Goal: Information Seeking & Learning: Learn about a topic

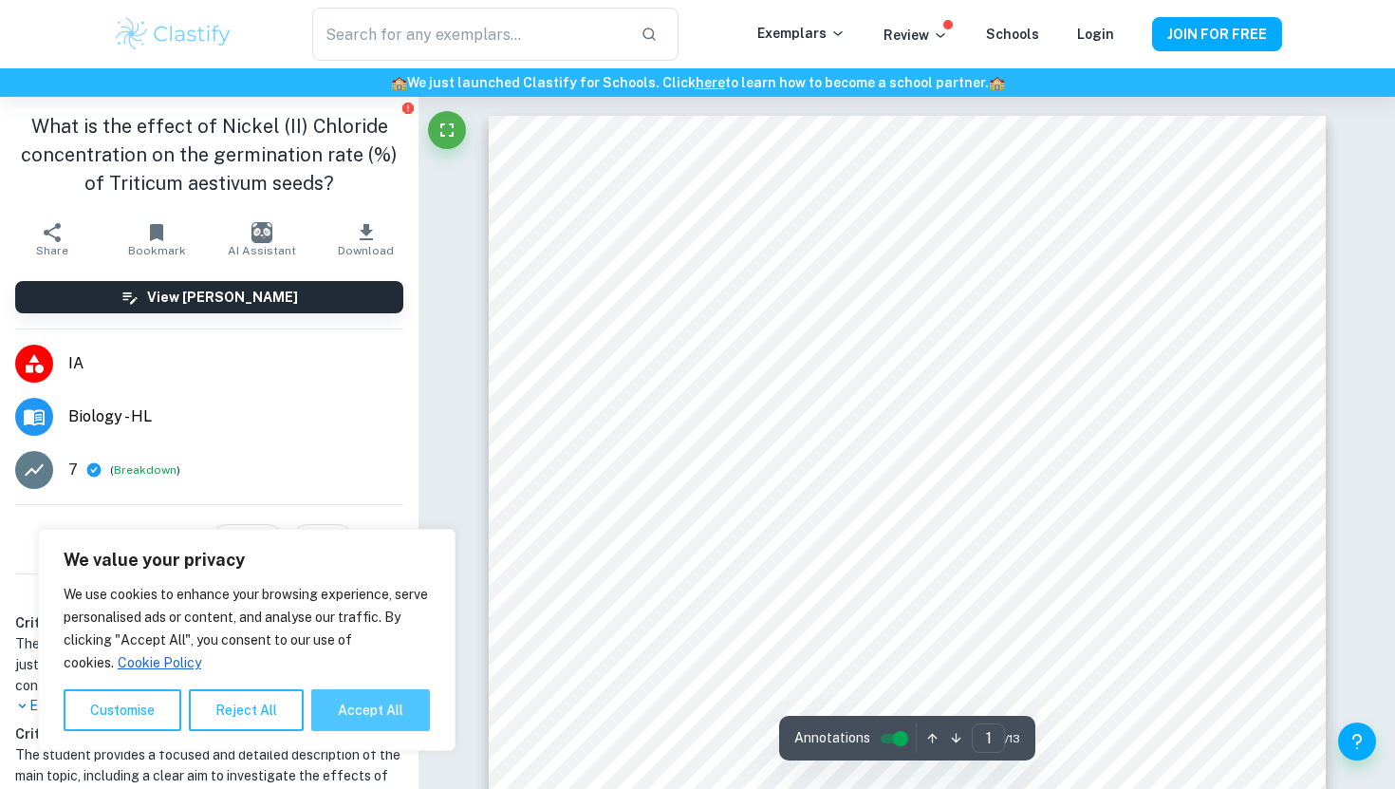
click at [365, 714] on button "Accept All" at bounding box center [370, 710] width 119 height 42
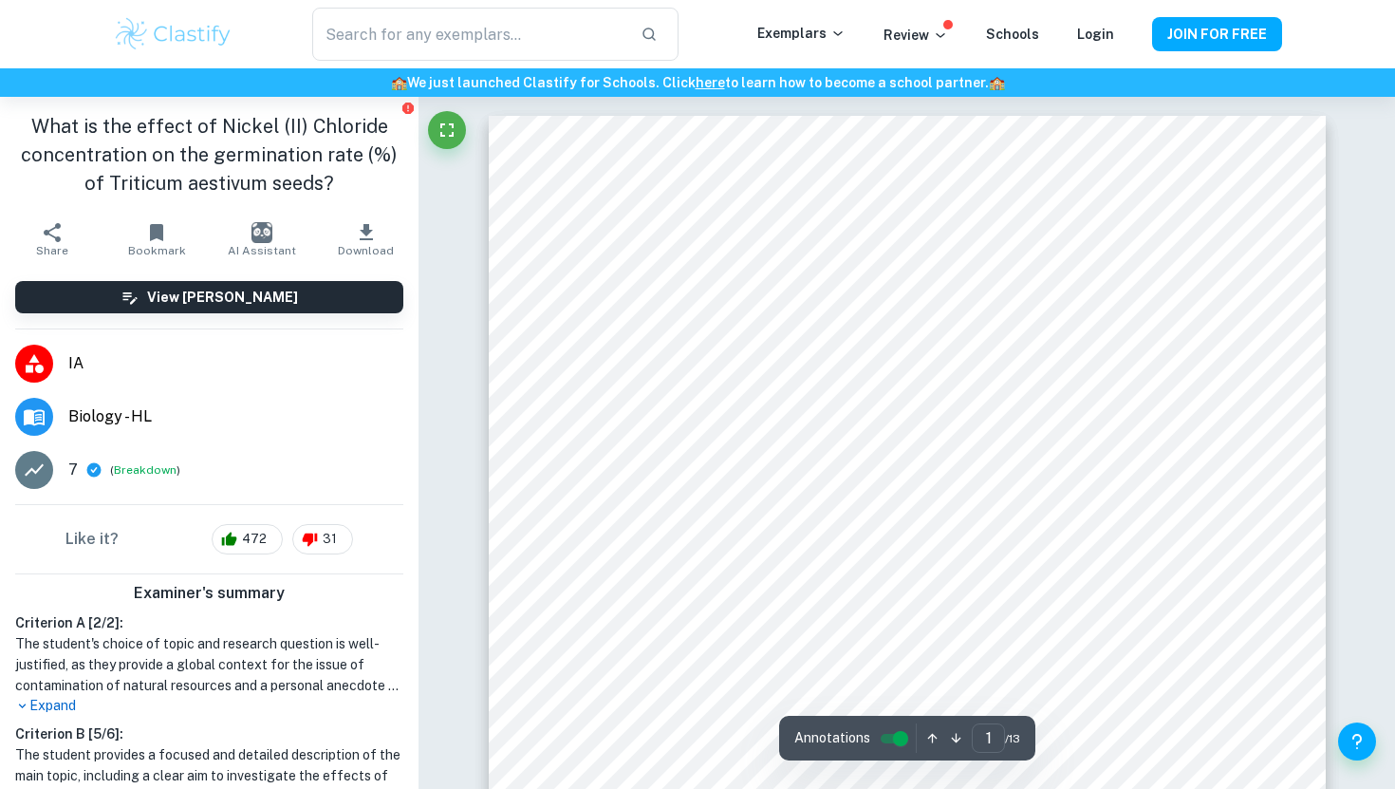
checkbox input "true"
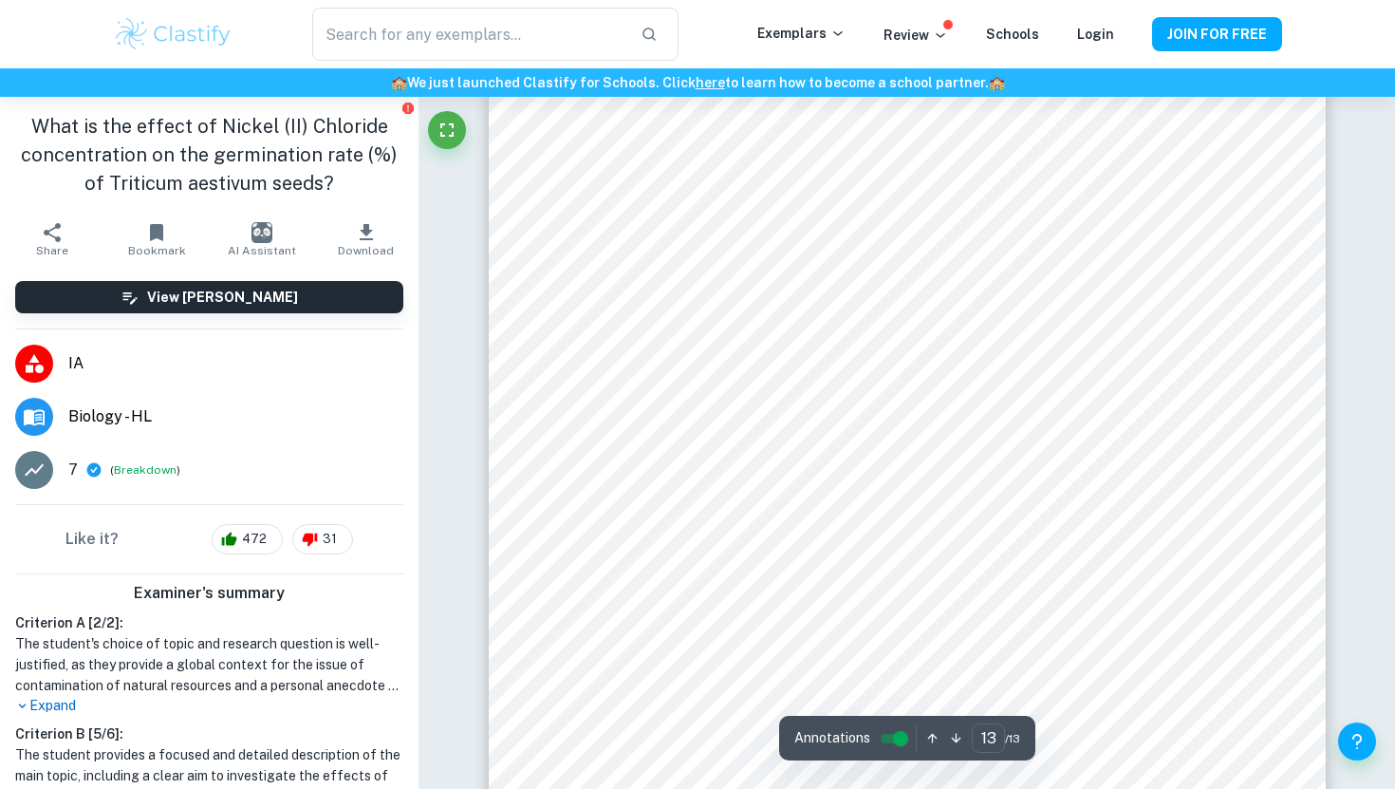
scroll to position [15260, 0]
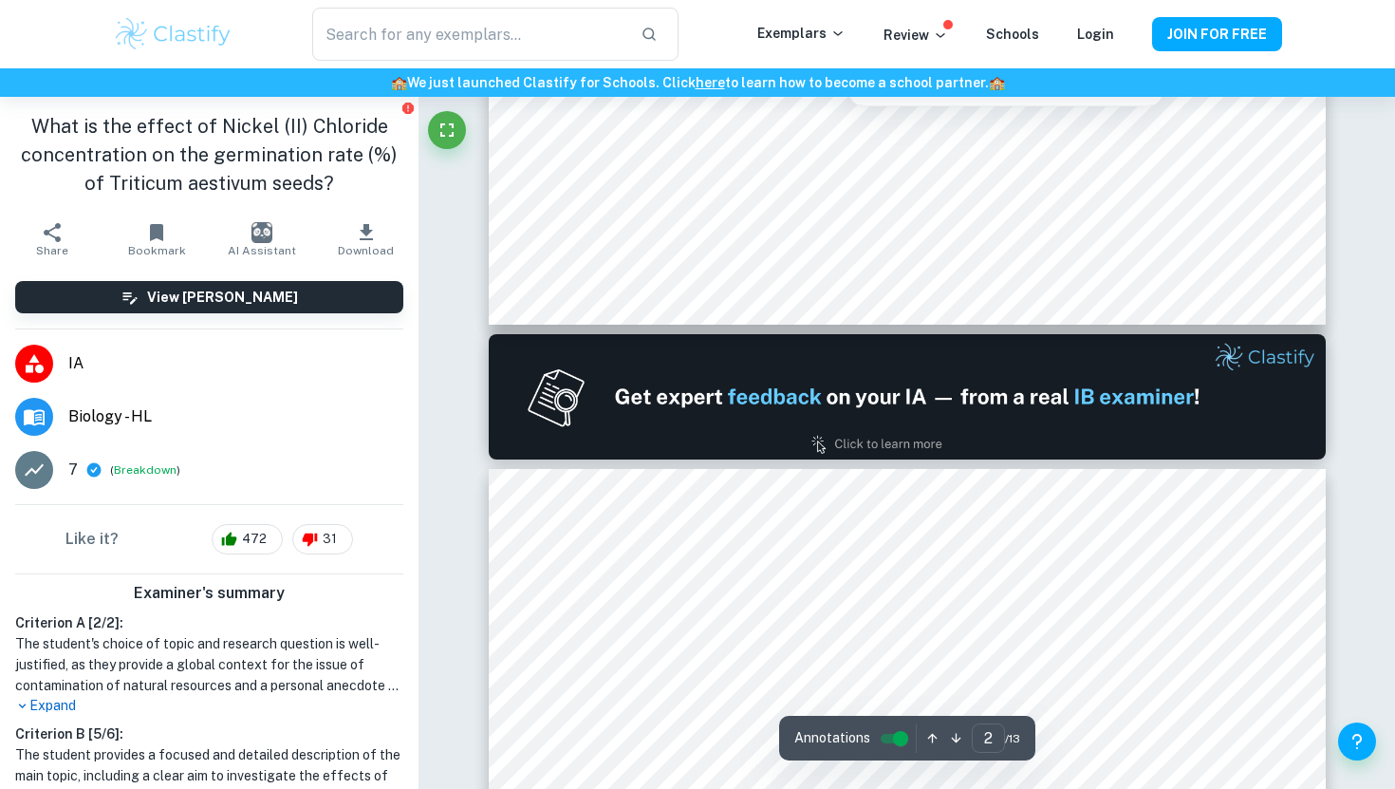
type input "1"
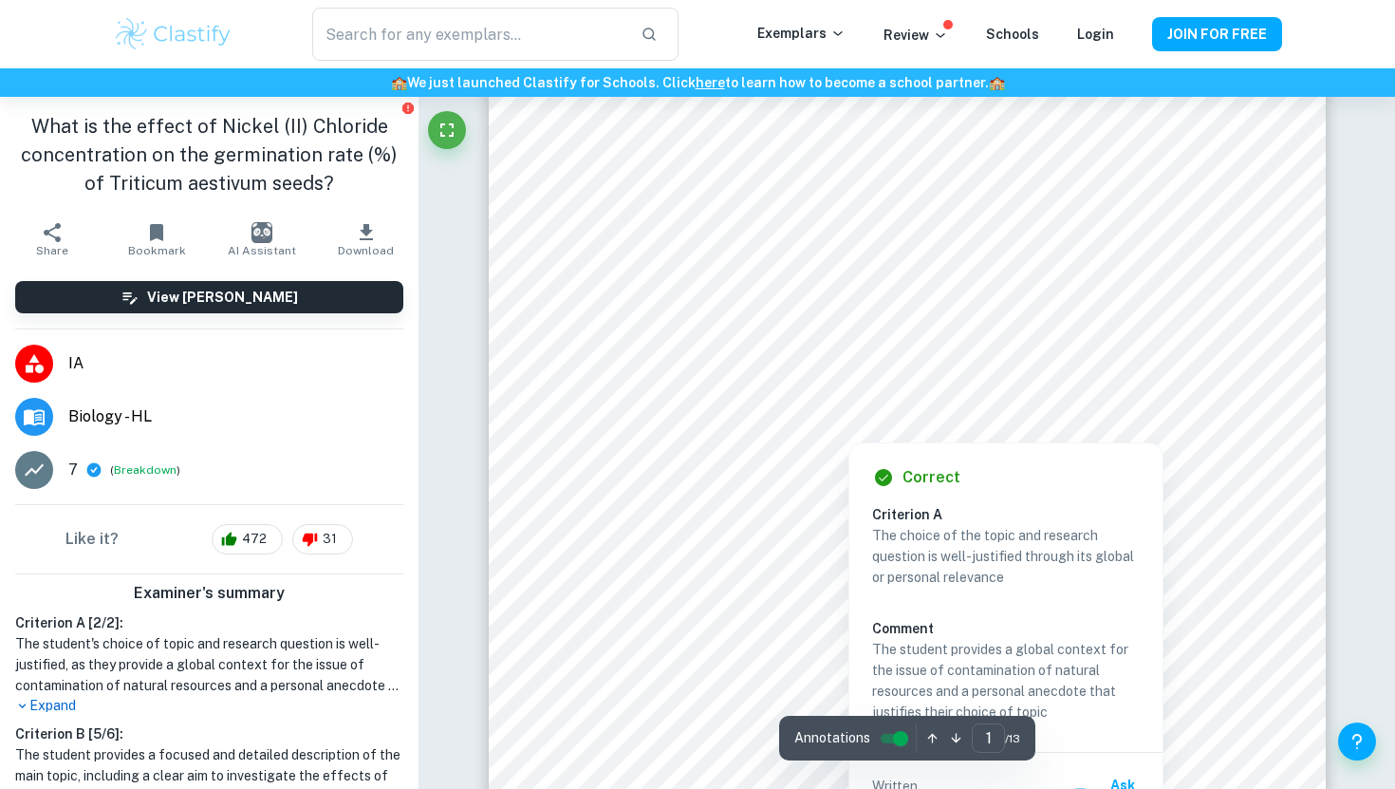
scroll to position [0, 0]
